Goal: Feedback & Contribution: Leave review/rating

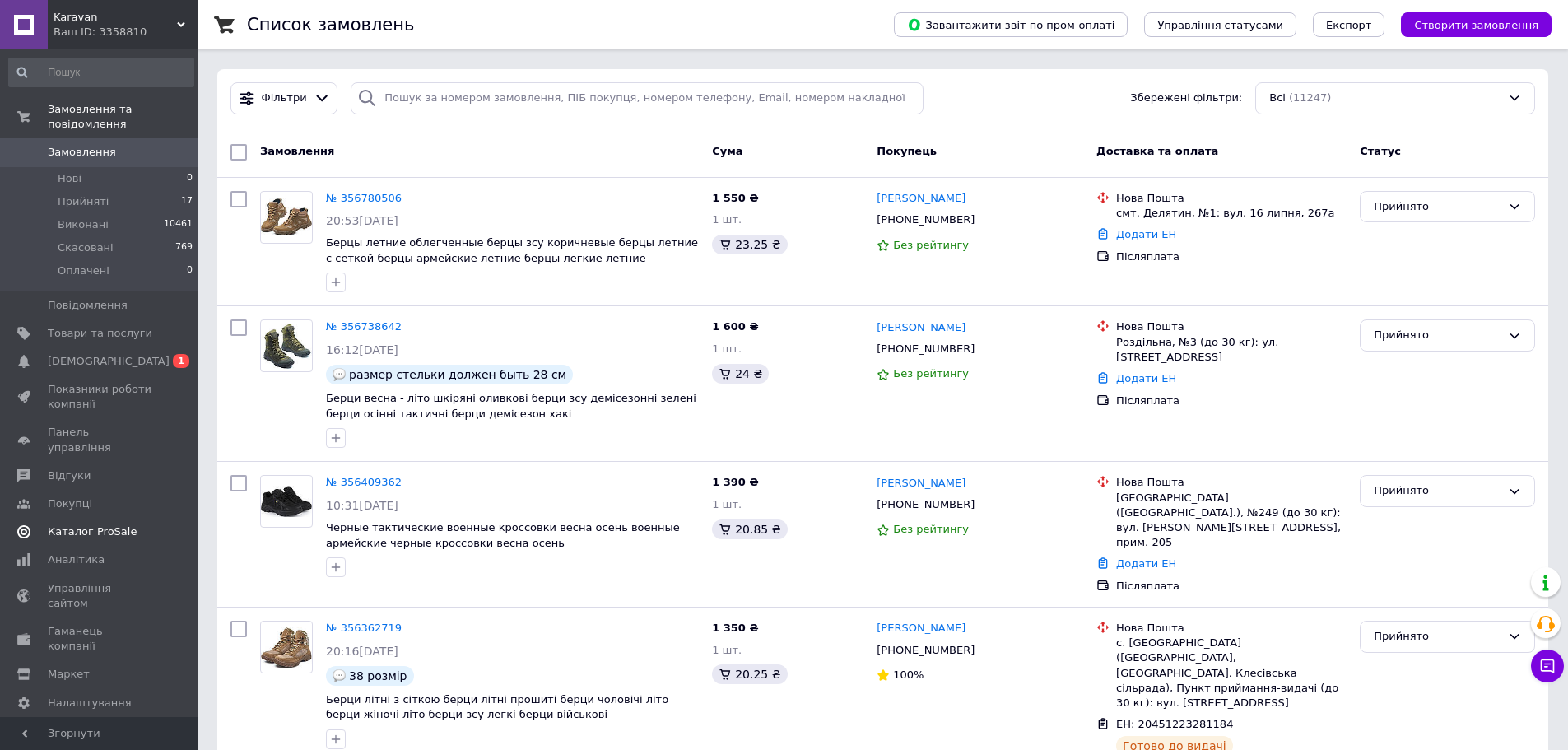
click at [86, 354] on span "[DEMOGRAPHIC_DATA]" at bounding box center [108, 361] width 122 height 14
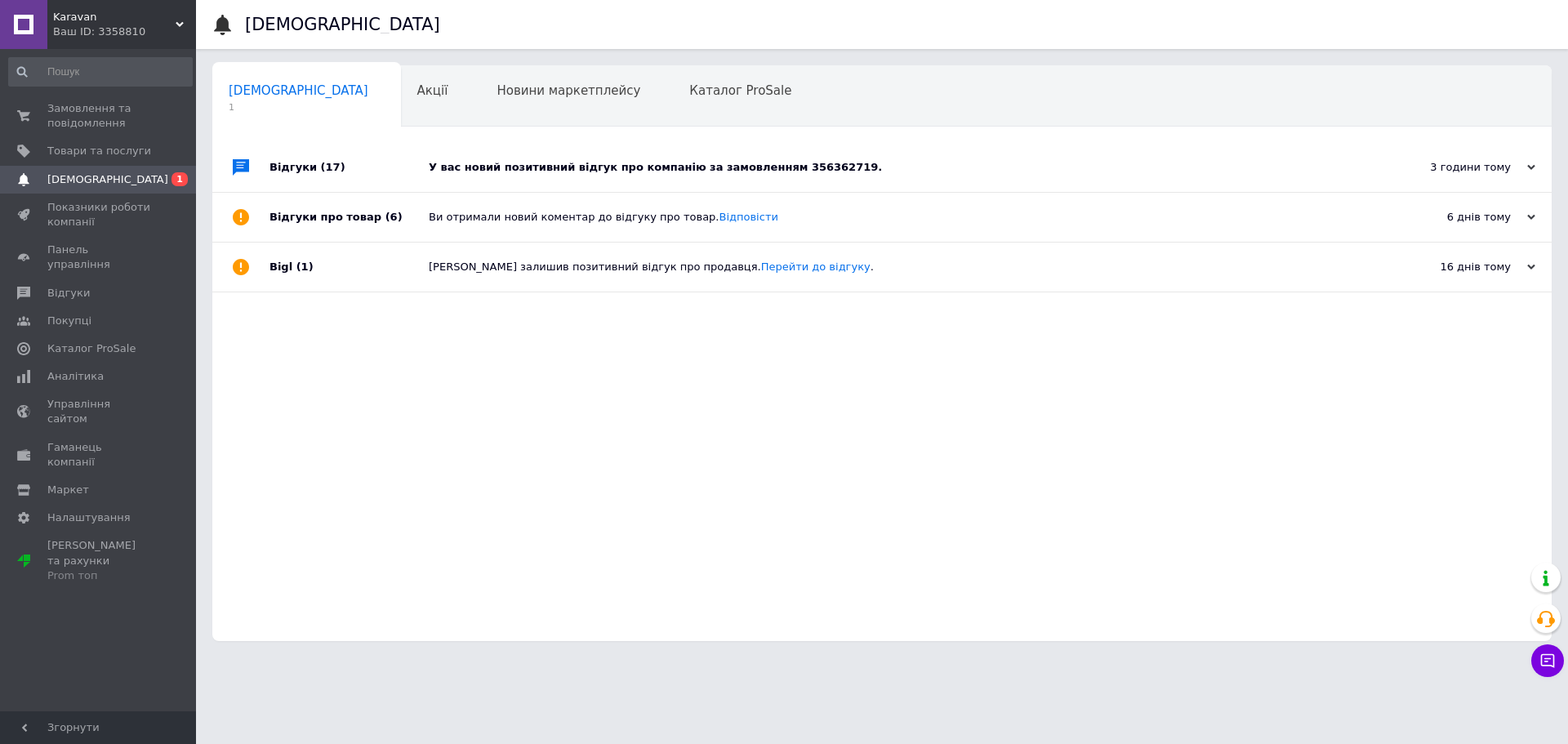
click at [675, 169] on div "У вас новий позитивний відгук про компанію за замовленням 356362719." at bounding box center [900, 167] width 943 height 14
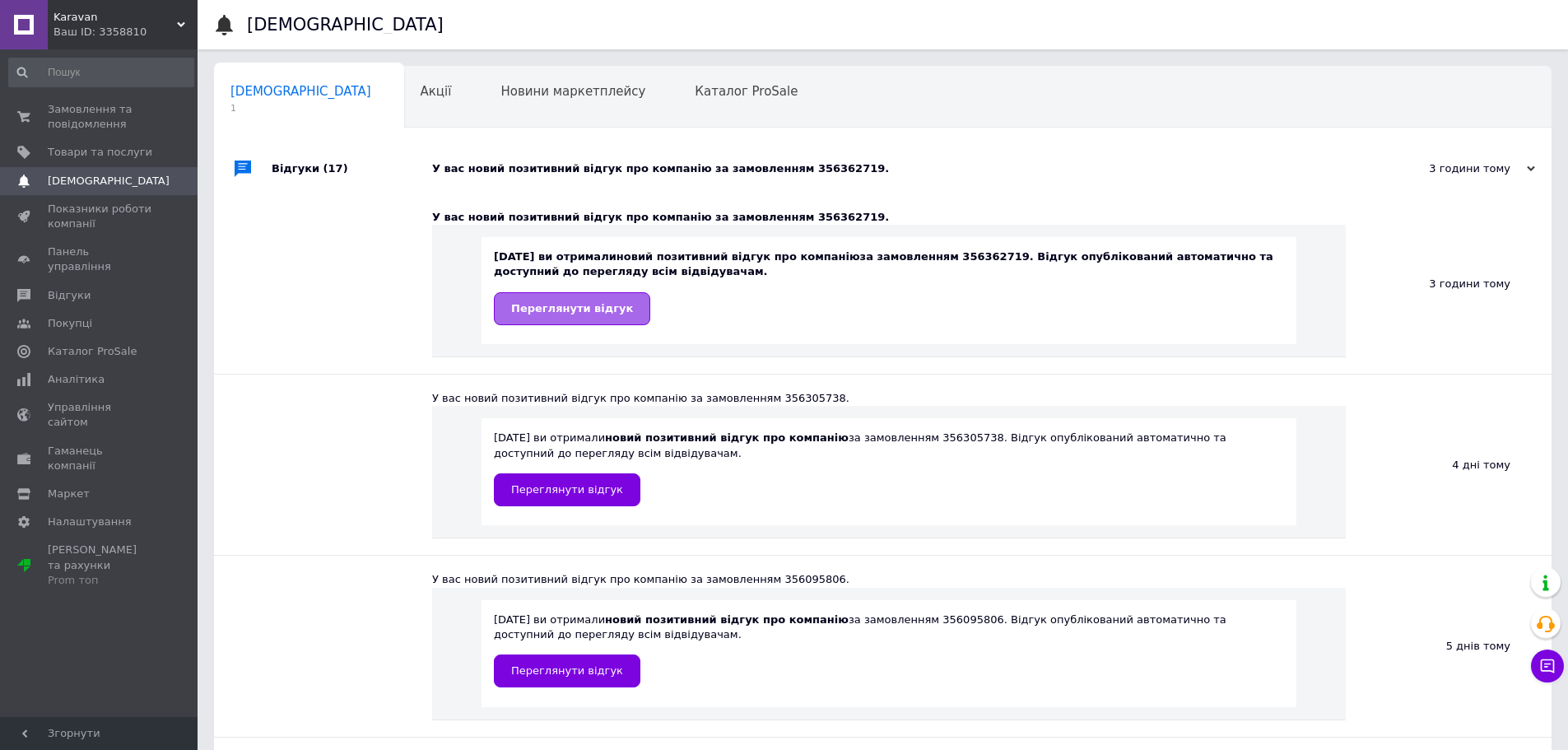
click at [609, 301] on link "Переглянути відгук" at bounding box center [572, 308] width 157 height 33
click at [70, 113] on span "Замовлення та повідомлення" at bounding box center [100, 117] width 105 height 30
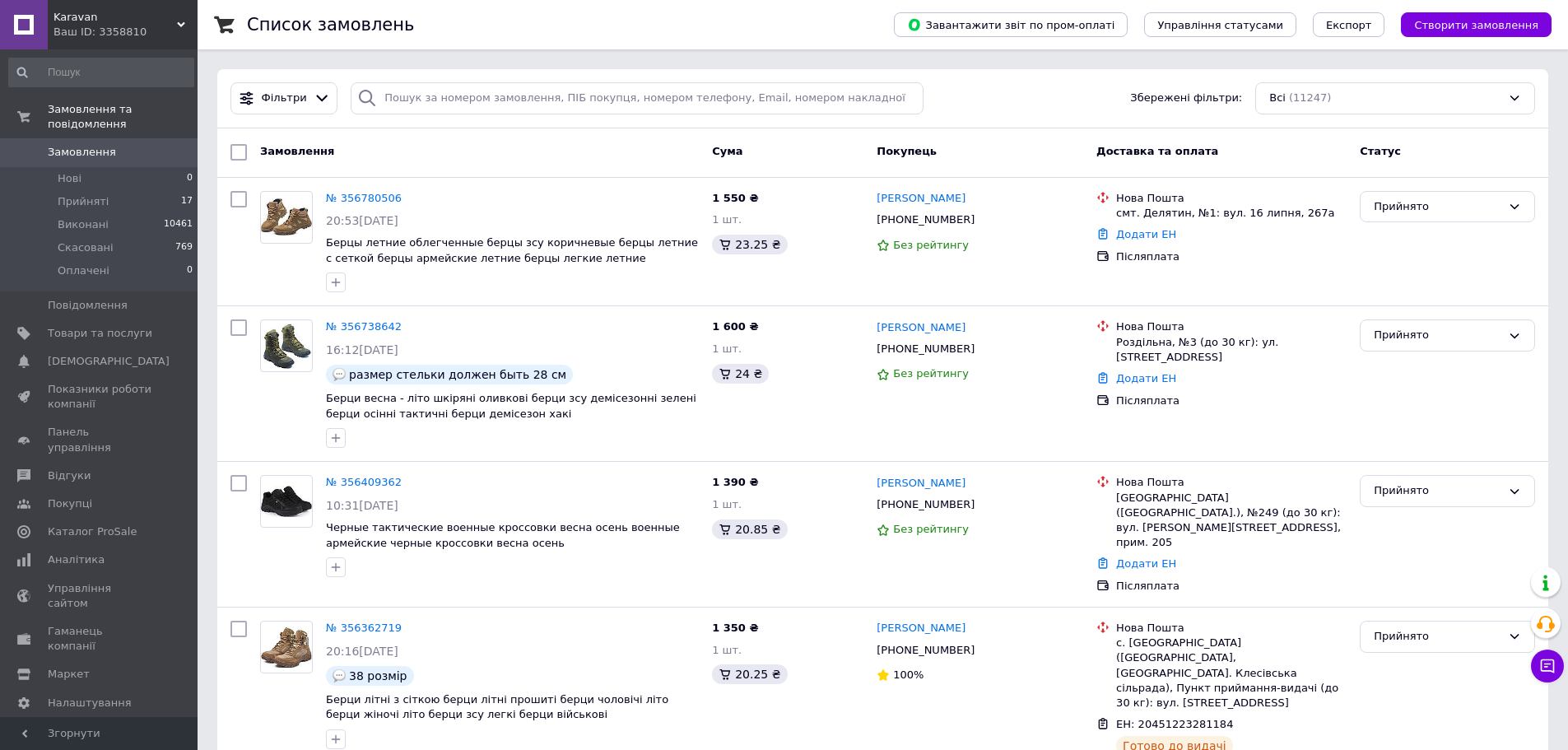
click at [694, 20] on div "Список замовлень" at bounding box center [554, 25] width 615 height 49
